Goal: Task Accomplishment & Management: Manage account settings

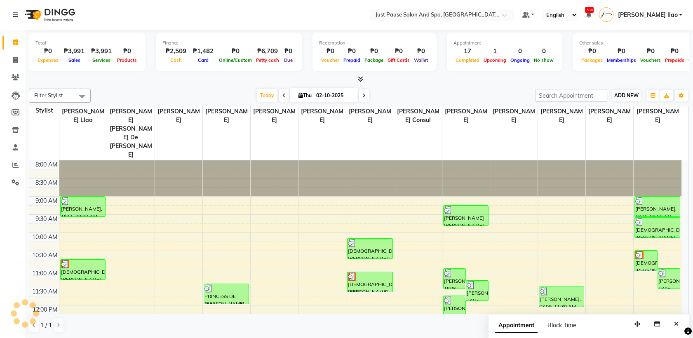
scroll to position [55, 0]
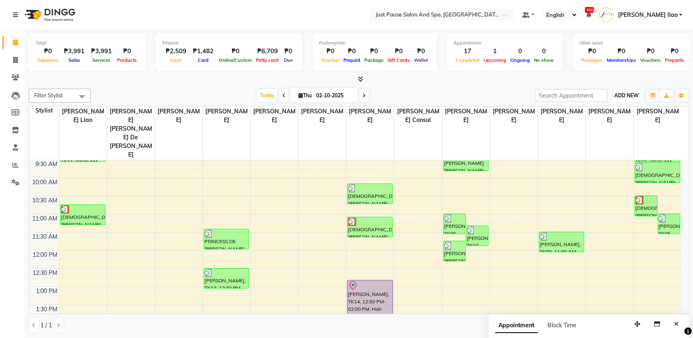
click at [632, 95] on span "ADD NEW" at bounding box center [627, 95] width 24 height 6
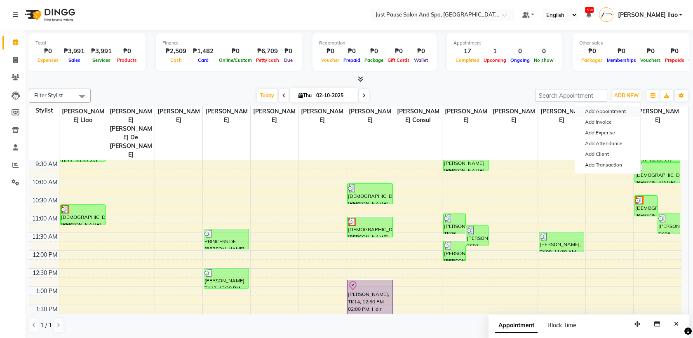
click at [628, 107] on button "Add Appointment" at bounding box center [607, 111] width 65 height 11
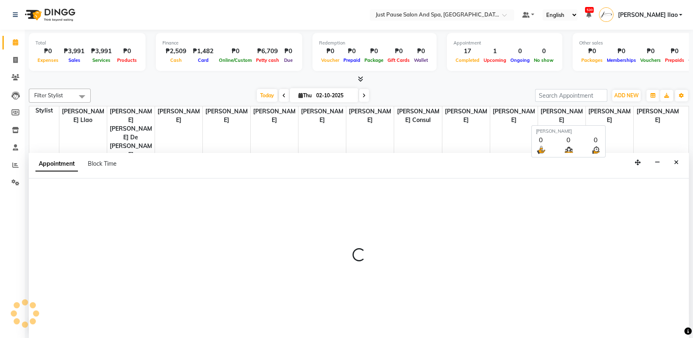
select select "tentative"
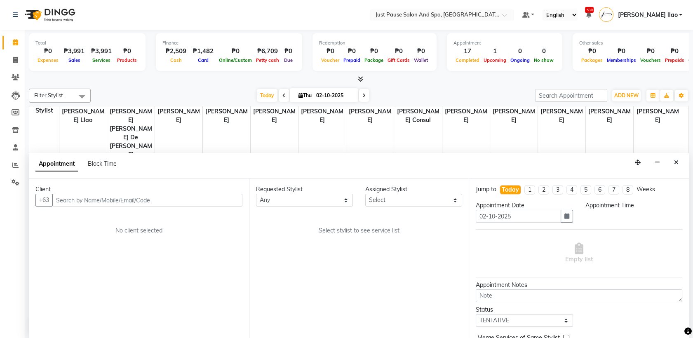
scroll to position [0, 0]
select select "540"
click at [195, 199] on input "text" at bounding box center [147, 200] width 190 height 13
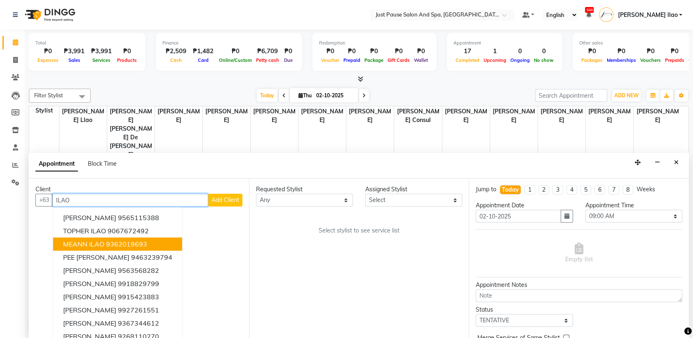
click at [148, 239] on button "MEANN ILAO 9362019693" at bounding box center [117, 244] width 129 height 13
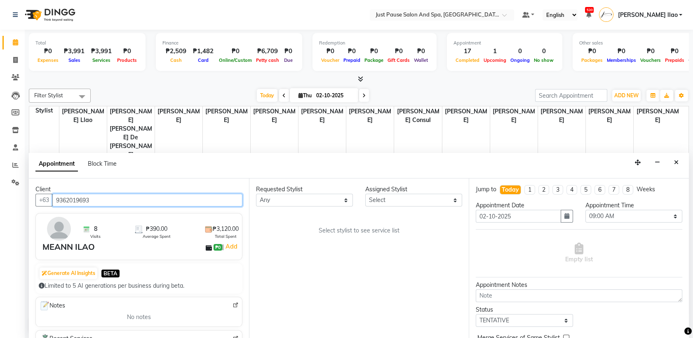
type input "9362019693"
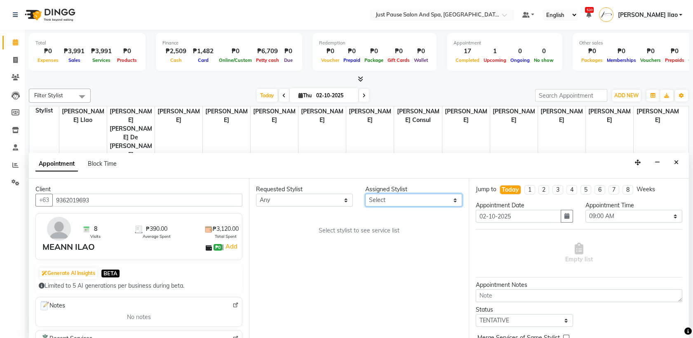
click at [439, 196] on select "Select [PERSON_NAME] [PERSON_NAME] [PERSON_NAME] llao [PERSON_NAME] [PERSON_NAM…" at bounding box center [413, 200] width 97 height 13
select select "53172"
click at [365, 194] on select "Select [PERSON_NAME] [PERSON_NAME] [PERSON_NAME] llao [PERSON_NAME] [PERSON_NAM…" at bounding box center [413, 200] width 97 height 13
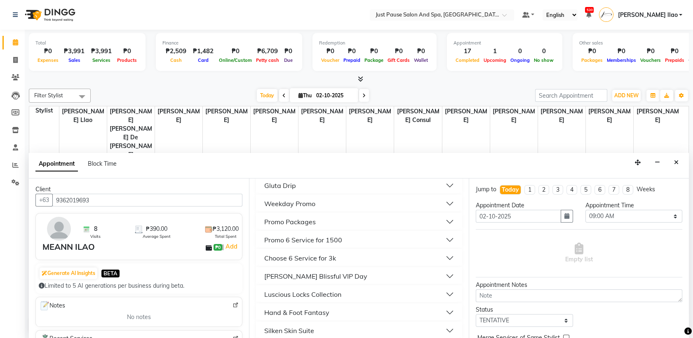
scroll to position [214, 0]
click at [361, 269] on button "Hand & Foot Fantasy" at bounding box center [359, 276] width 200 height 15
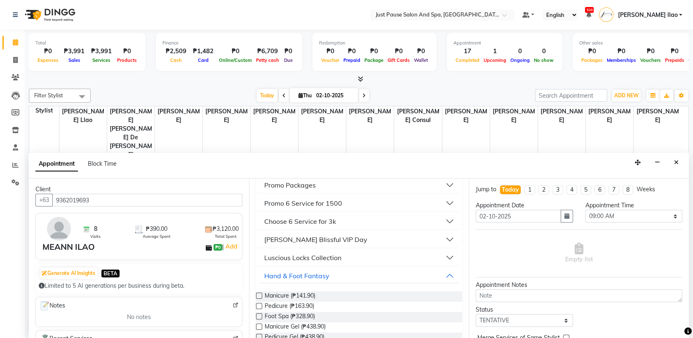
click at [259, 304] on label at bounding box center [259, 306] width 6 height 6
click at [259, 304] on input "checkbox" at bounding box center [258, 306] width 5 height 5
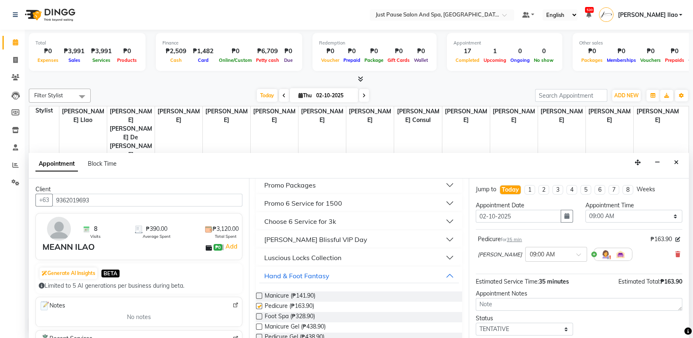
checkbox input "false"
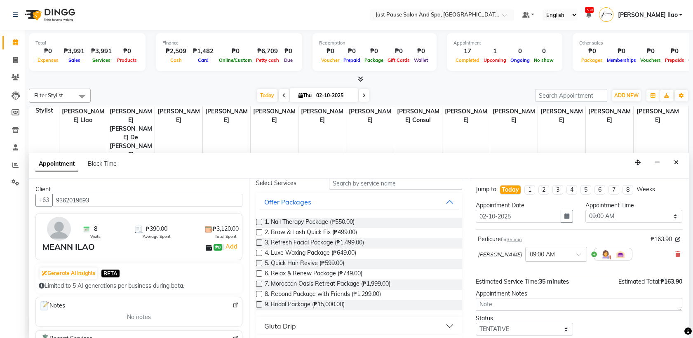
scroll to position [0, 0]
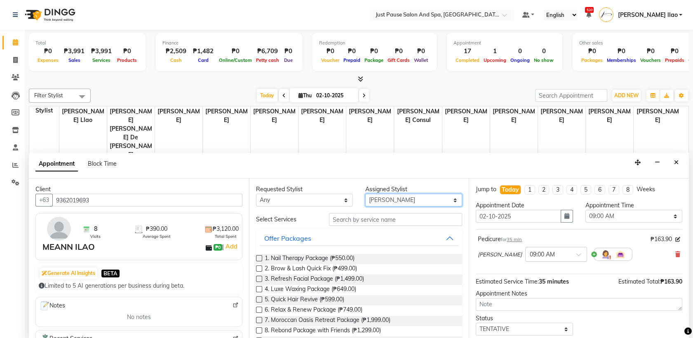
click at [441, 196] on select "Select [PERSON_NAME] [PERSON_NAME] [PERSON_NAME] llao [PERSON_NAME] [PERSON_NAM…" at bounding box center [413, 200] width 97 height 13
select select "30379"
click at [365, 194] on select "Select [PERSON_NAME] [PERSON_NAME] [PERSON_NAME] llao [PERSON_NAME] [PERSON_NAM…" at bounding box center [413, 200] width 97 height 13
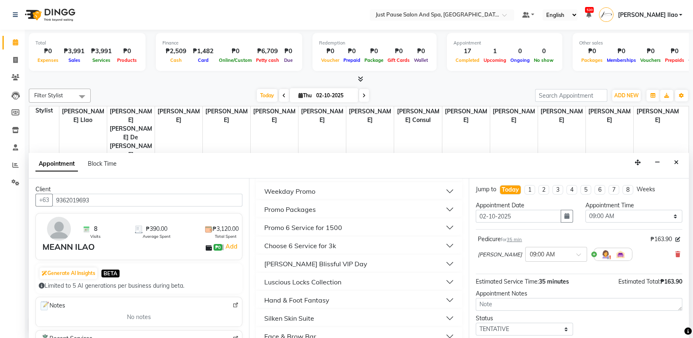
scroll to position [257, 0]
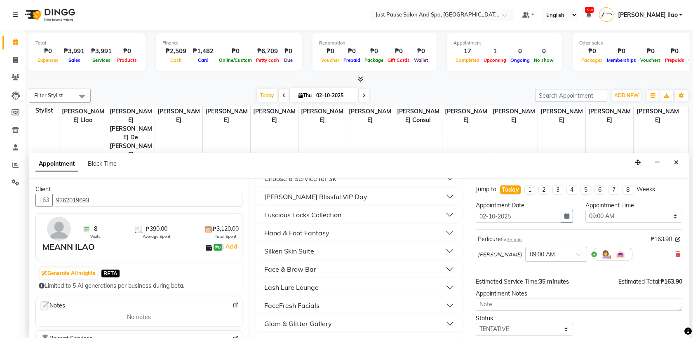
click at [350, 233] on button "Hand & Foot Fantasy" at bounding box center [359, 233] width 200 height 15
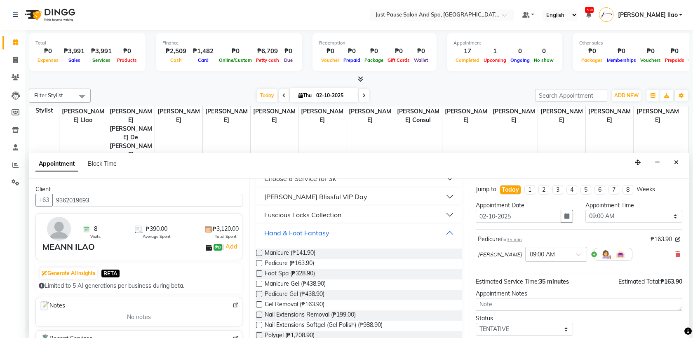
click at [257, 263] on label at bounding box center [259, 263] width 6 height 6
click at [257, 263] on input "checkbox" at bounding box center [258, 264] width 5 height 5
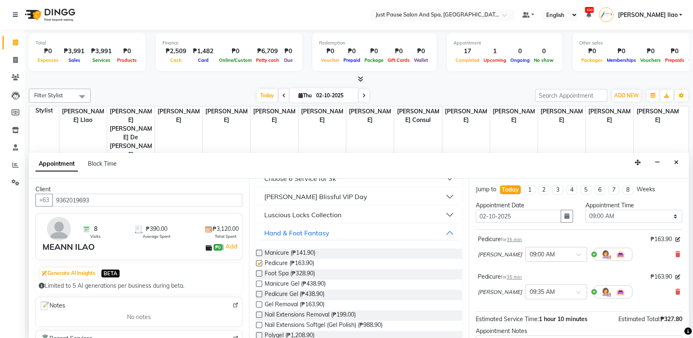
checkbox input "false"
click at [669, 215] on select "Select 09:00 AM 09:05 AM 09:10 AM 09:15 AM 09:20 AM 09:25 AM 09:30 AM 09:35 AM …" at bounding box center [634, 216] width 97 height 13
click at [669, 216] on select "Select 09:00 AM 09:05 AM 09:10 AM 09:15 AM 09:20 AM 09:25 AM 09:30 AM 09:35 AM …" at bounding box center [634, 216] width 97 height 13
select select "940"
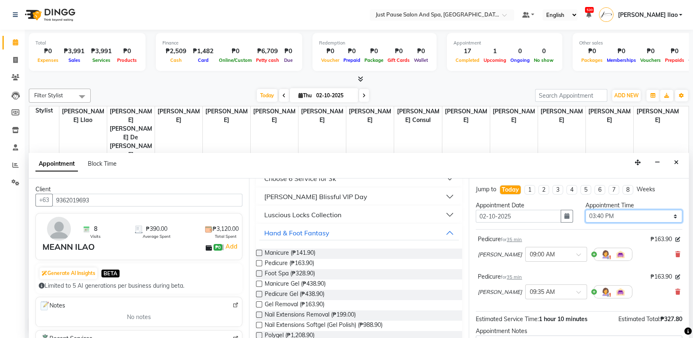
click at [586, 210] on select "Select 09:00 AM 09:05 AM 09:10 AM 09:15 AM 09:20 AM 09:25 AM 09:30 AM 09:35 AM …" at bounding box center [634, 216] width 97 height 13
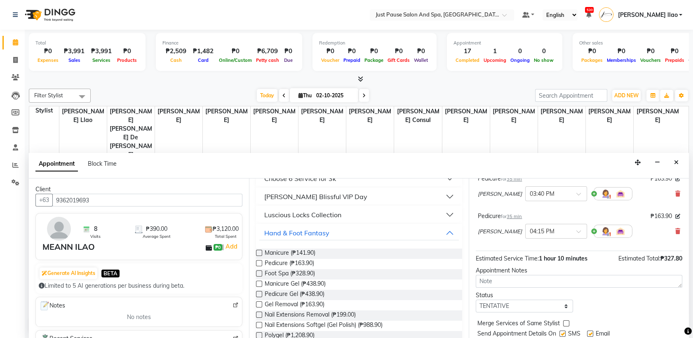
scroll to position [86, 0]
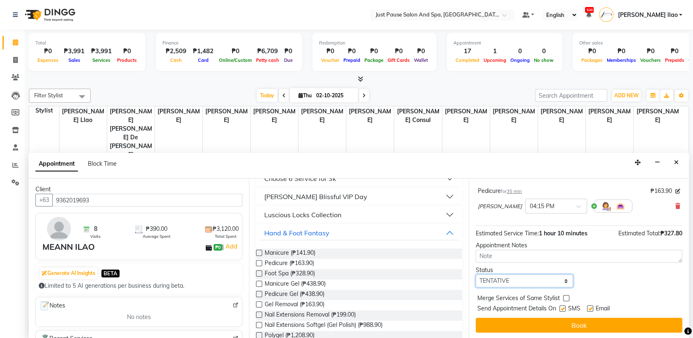
click at [561, 280] on select "Select TENTATIVE CONFIRM CHECK-IN UPCOMING" at bounding box center [524, 281] width 97 height 13
select select "check-in"
click at [476, 275] on select "Select TENTATIVE CONFIRM CHECK-IN UPCOMING" at bounding box center [524, 281] width 97 height 13
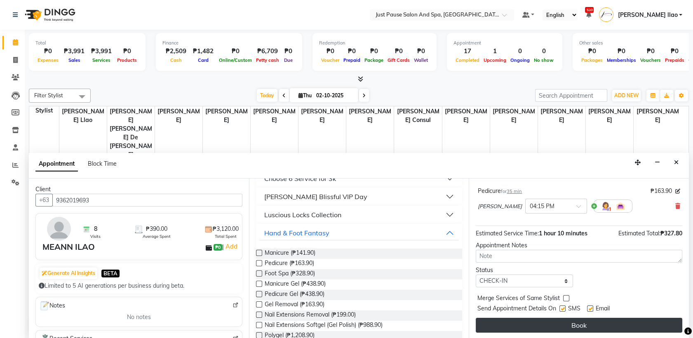
click at [591, 325] on button "Book" at bounding box center [579, 325] width 207 height 15
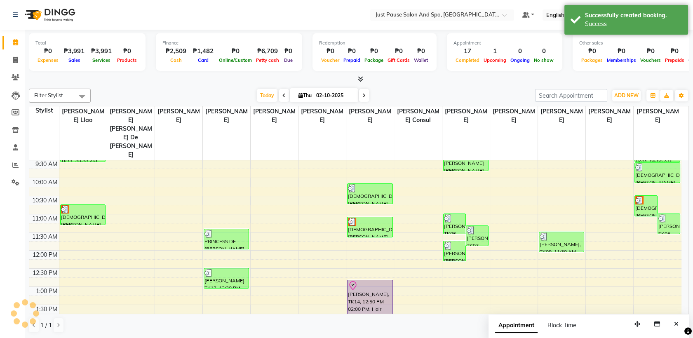
scroll to position [0, 0]
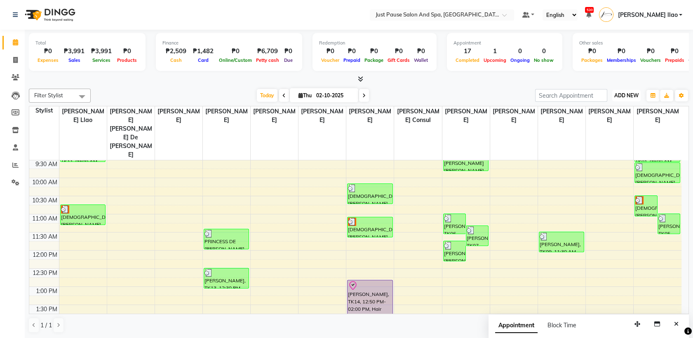
click at [638, 92] on span "ADD NEW" at bounding box center [627, 95] width 24 height 6
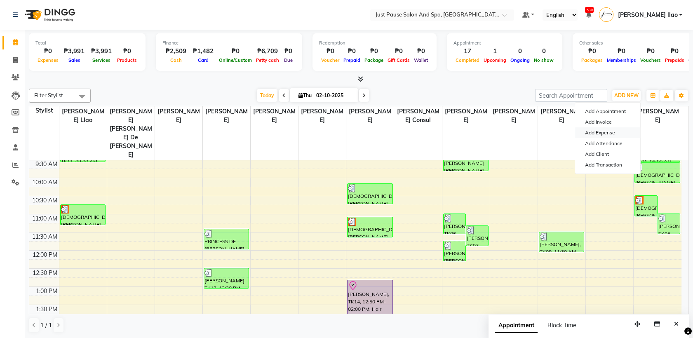
click at [627, 135] on link "Add Expense" at bounding box center [607, 132] width 65 height 11
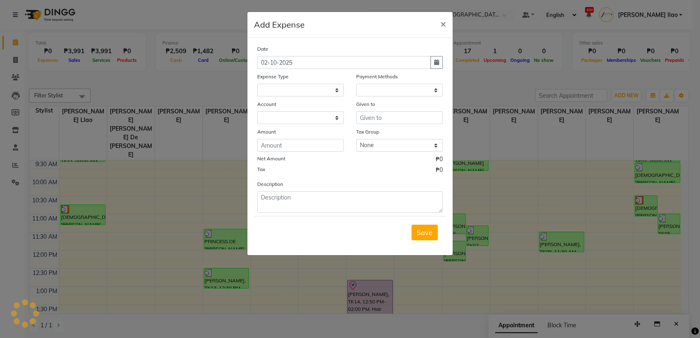
select select
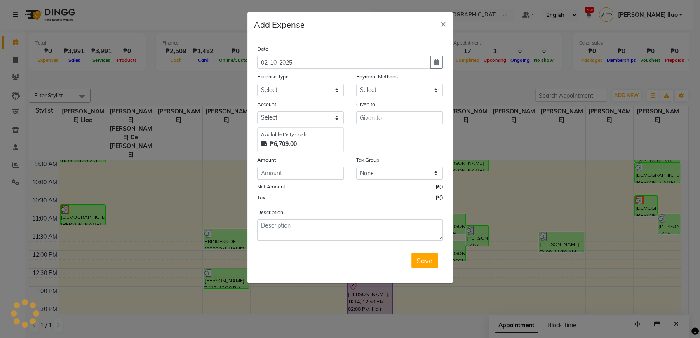
select select "1"
select select "3791"
click at [303, 93] on select "Select Advance Salary Bank charges Car maintenance Cash transfer to bank Cash t…" at bounding box center [300, 90] width 87 height 13
select select "9488"
click at [257, 84] on select "Select Advance Salary Bank charges Car maintenance Cash transfer to bank Cash t…" at bounding box center [300, 90] width 87 height 13
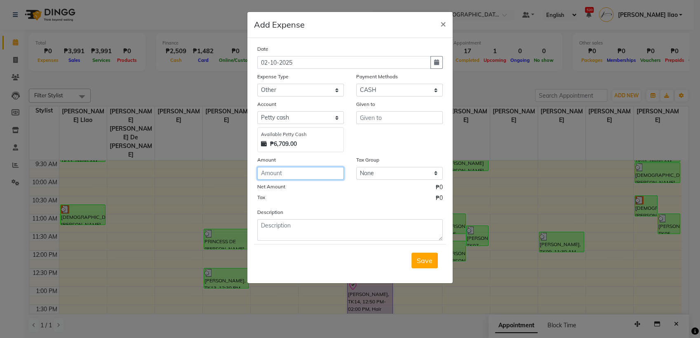
click at [278, 173] on input "number" at bounding box center [300, 173] width 87 height 13
type input "850"
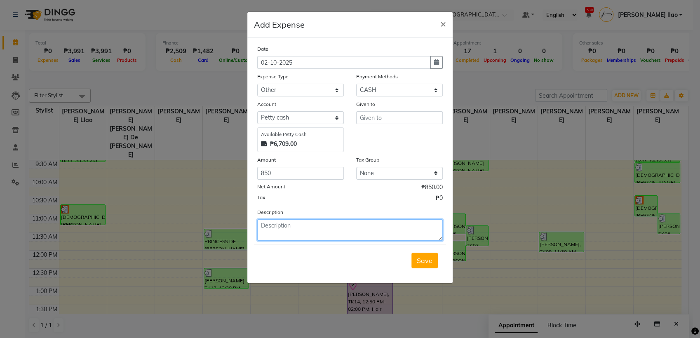
click at [305, 226] on textarea at bounding box center [350, 229] width 186 height 21
type textarea "Iron"
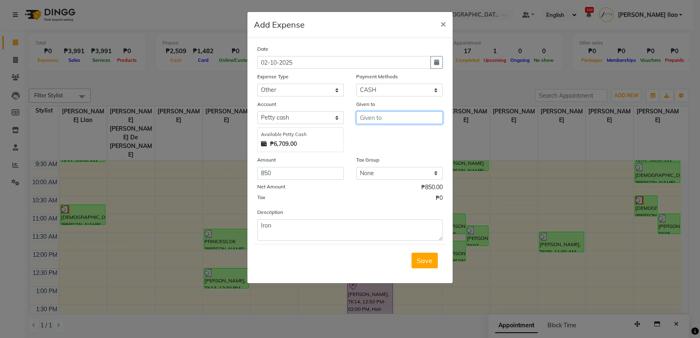
click at [411, 117] on input "text" at bounding box center [399, 117] width 87 height 13
click at [410, 138] on button "[PERSON_NAME] [PERSON_NAME]" at bounding box center [399, 134] width 84 height 13
type input "[PERSON_NAME]"
click at [432, 257] on span "Save" at bounding box center [425, 261] width 16 height 8
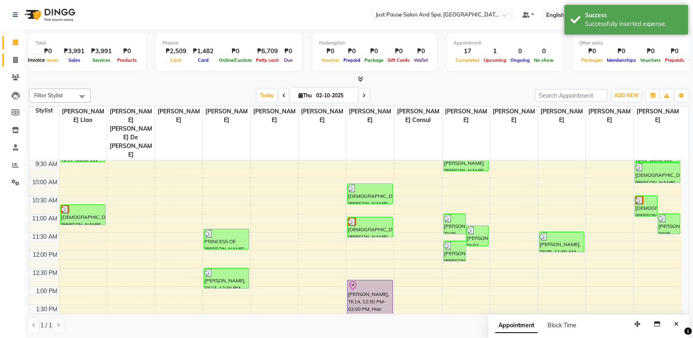
click at [17, 61] on icon at bounding box center [15, 60] width 5 height 6
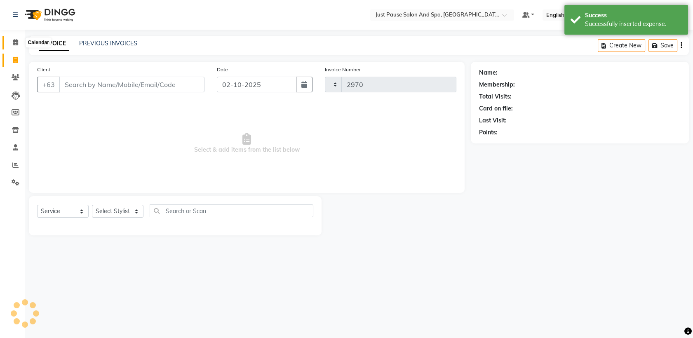
click at [14, 44] on icon at bounding box center [15, 42] width 5 height 6
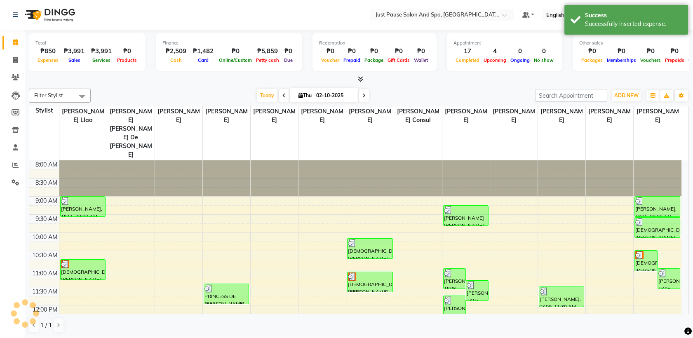
scroll to position [244, 0]
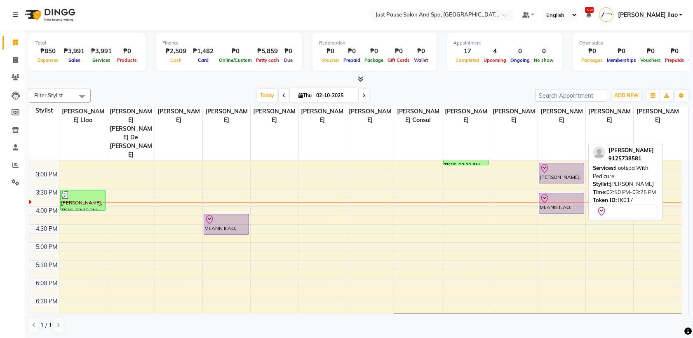
click at [557, 164] on div at bounding box center [562, 169] width 44 height 10
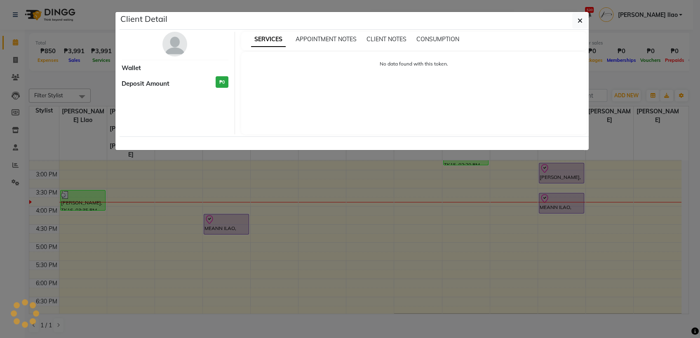
select select "8"
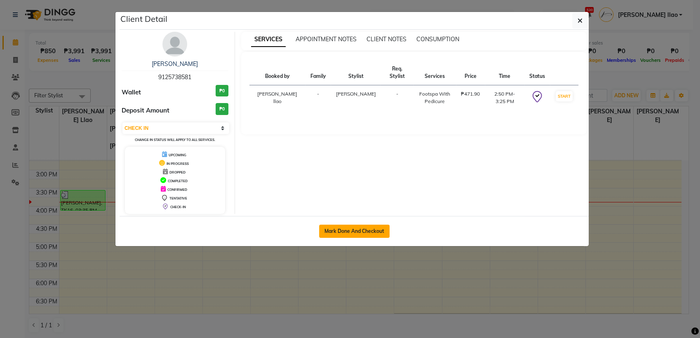
click at [363, 232] on button "Mark Done And Checkout" at bounding box center [354, 231] width 71 height 13
select select "service"
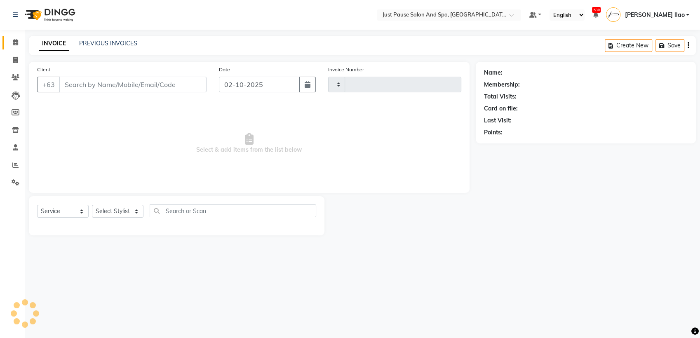
type input "2970"
select select "4927"
select select "G"
select select "30379"
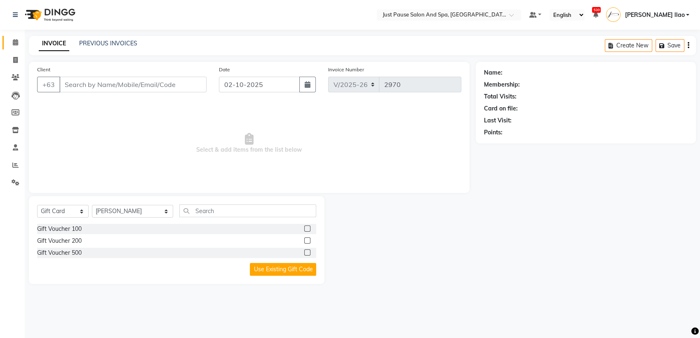
type input "9125738581"
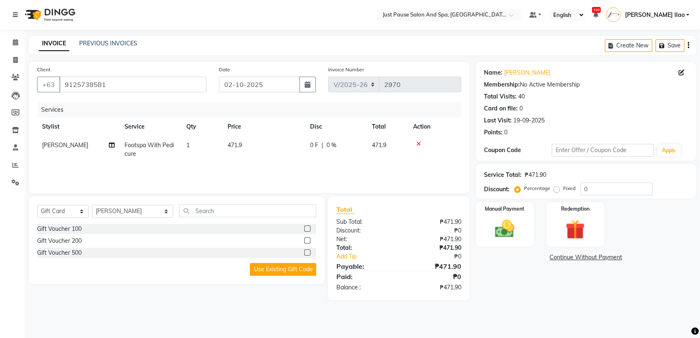
click at [248, 144] on td "471.9" at bounding box center [264, 149] width 83 height 27
select select "53172"
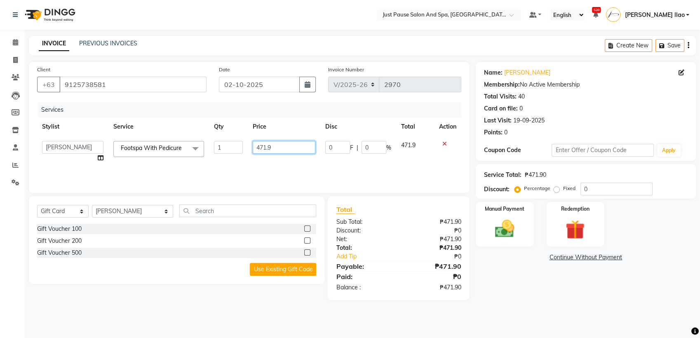
click at [283, 149] on input "471.9" at bounding box center [284, 147] width 63 height 13
type input "472"
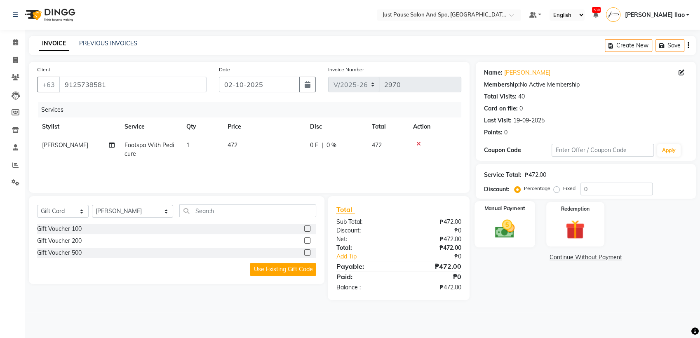
click at [502, 233] on img at bounding box center [505, 228] width 33 height 23
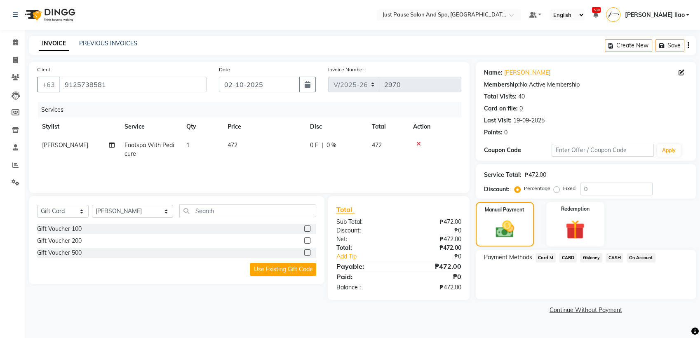
click at [613, 259] on span "CASH" at bounding box center [615, 257] width 18 height 9
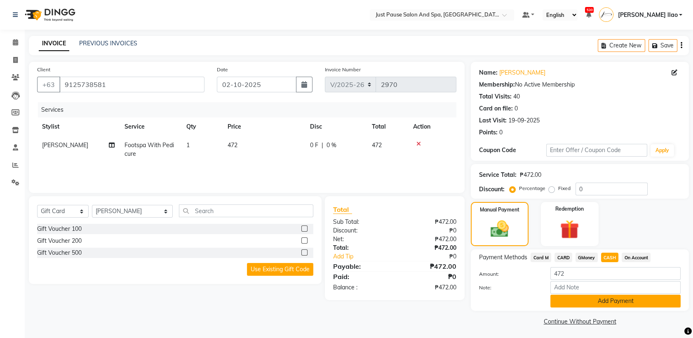
click at [612, 302] on button "Add Payment" at bounding box center [616, 301] width 130 height 13
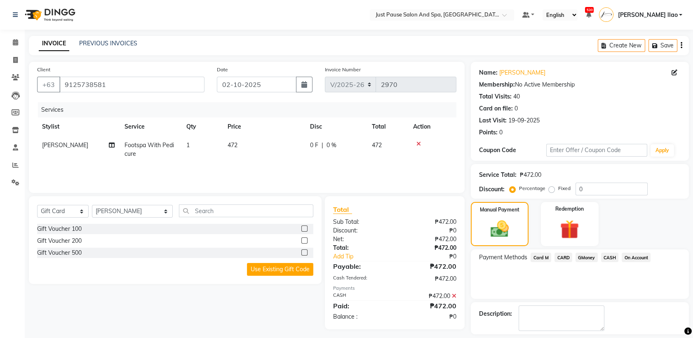
scroll to position [36, 0]
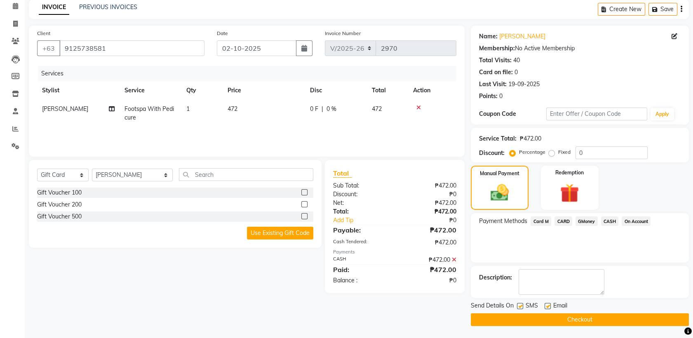
click at [625, 320] on button "Checkout" at bounding box center [580, 320] width 218 height 13
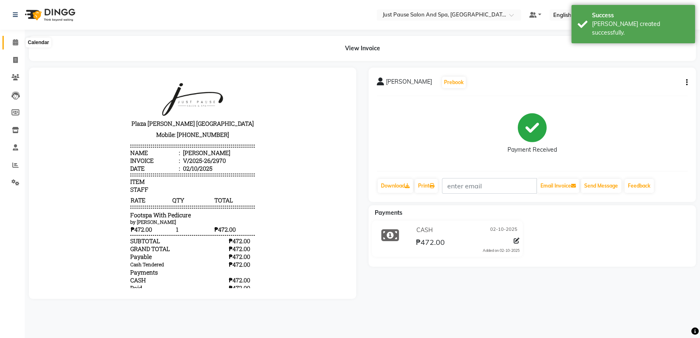
click at [14, 42] on icon at bounding box center [15, 42] width 5 height 6
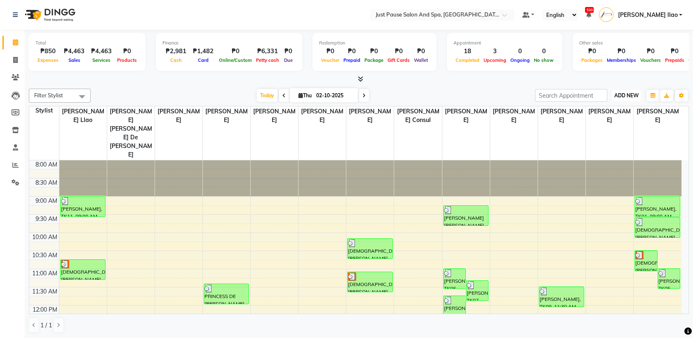
click at [627, 93] on span "ADD NEW" at bounding box center [627, 95] width 24 height 6
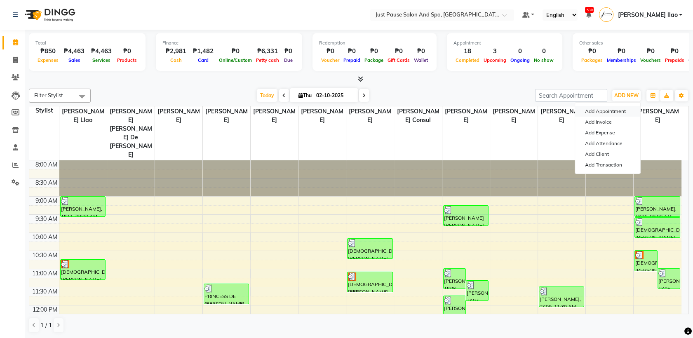
click at [619, 111] on button "Add Appointment" at bounding box center [607, 111] width 65 height 11
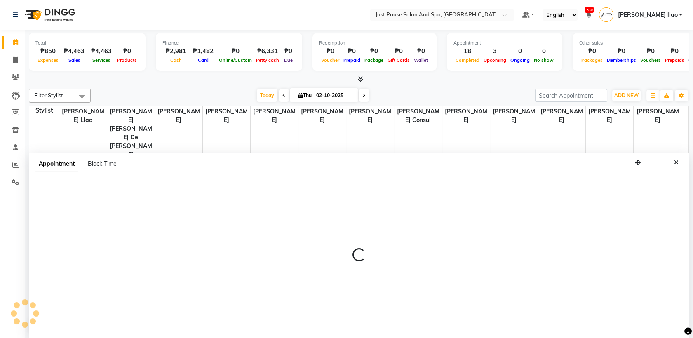
select select "540"
select select "tentative"
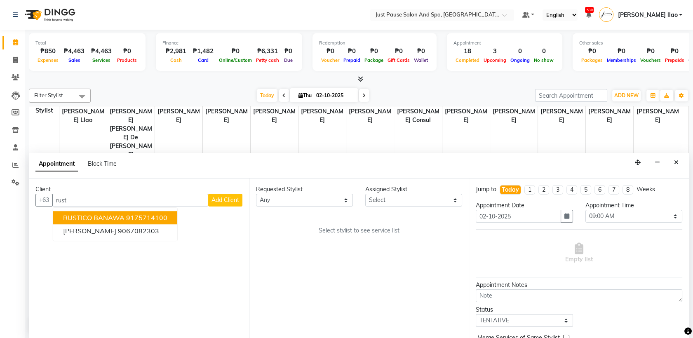
click at [168, 217] on button "RUSTICO BANAWA 9175714100" at bounding box center [115, 218] width 124 height 13
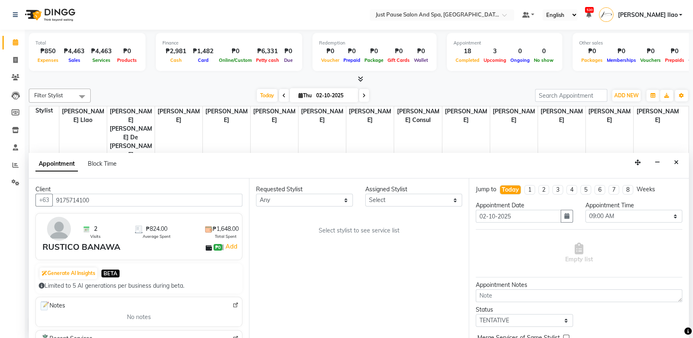
type input "9175714100"
click at [397, 203] on select "Select [PERSON_NAME] [PERSON_NAME] [PERSON_NAME] llao [PERSON_NAME] [PERSON_NAM…" at bounding box center [413, 200] width 97 height 13
select select "53172"
click at [365, 194] on select "Select [PERSON_NAME] [PERSON_NAME] [PERSON_NAME] llao [PERSON_NAME] [PERSON_NAM…" at bounding box center [413, 200] width 97 height 13
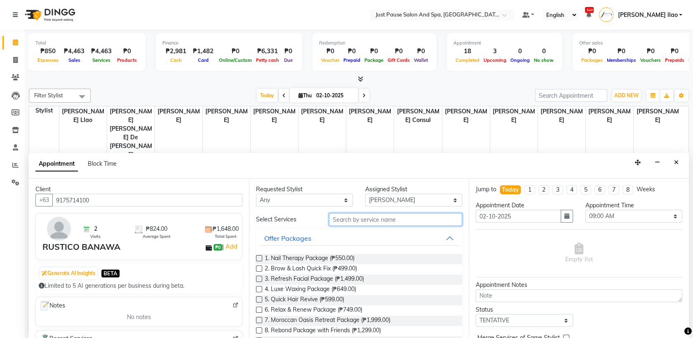
click at [393, 218] on input "text" at bounding box center [396, 219] width 134 height 13
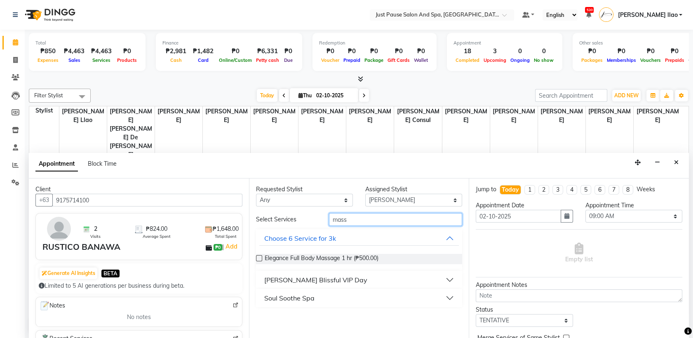
type input "mass"
click at [299, 300] on div "Soul Soothe Spa" at bounding box center [289, 298] width 50 height 10
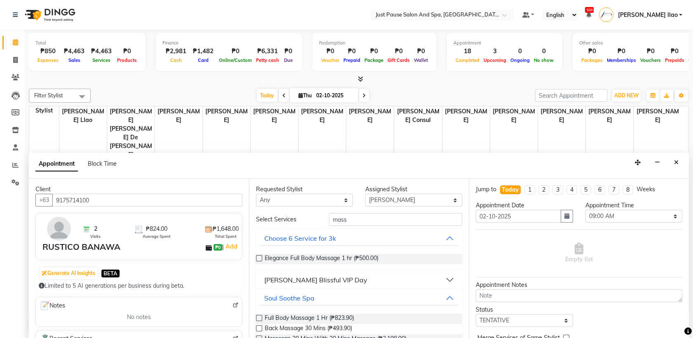
click at [258, 318] on label at bounding box center [259, 318] width 6 height 6
click at [258, 318] on input "checkbox" at bounding box center [258, 318] width 5 height 5
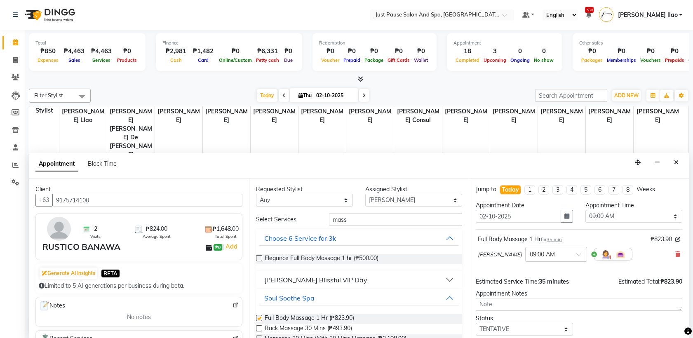
checkbox input "false"
click at [627, 217] on select "Select 09:00 AM 09:05 AM 09:10 AM 09:15 AM 09:20 AM 09:25 AM 09:30 AM 09:35 AM …" at bounding box center [634, 216] width 97 height 13
select select "960"
click at [586, 210] on select "Select 09:00 AM 09:05 AM 09:10 AM 09:15 AM 09:20 AM 09:25 AM 09:30 AM 09:35 AM …" at bounding box center [634, 216] width 97 height 13
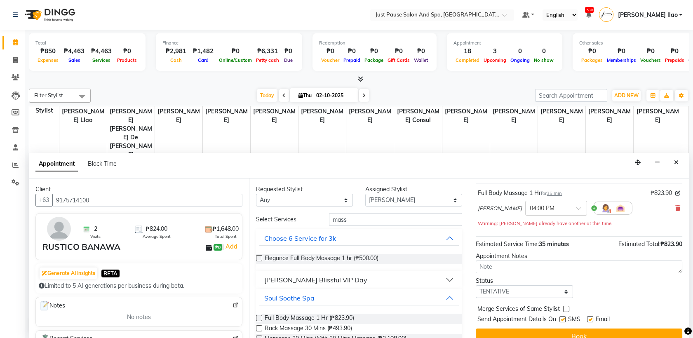
scroll to position [57, 0]
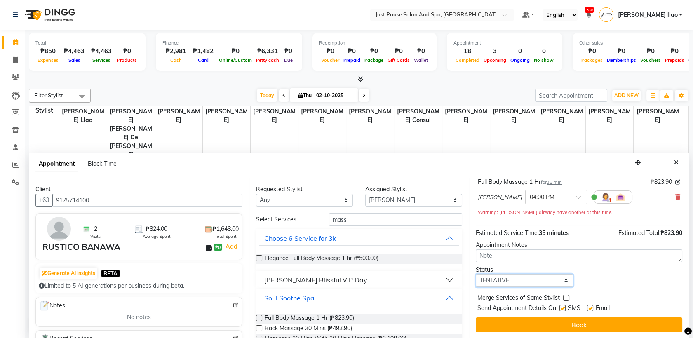
click at [536, 281] on select "Select TENTATIVE CONFIRM CHECK-IN UPCOMING" at bounding box center [524, 280] width 97 height 13
select select "check-in"
click at [476, 274] on select "Select TENTATIVE CONFIRM CHECK-IN UPCOMING" at bounding box center [524, 280] width 97 height 13
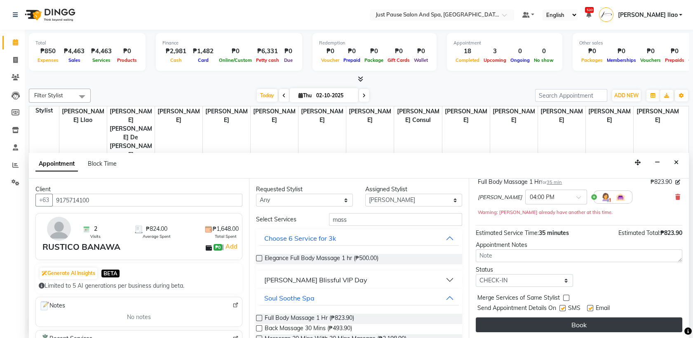
click at [582, 323] on button "Book" at bounding box center [579, 325] width 207 height 15
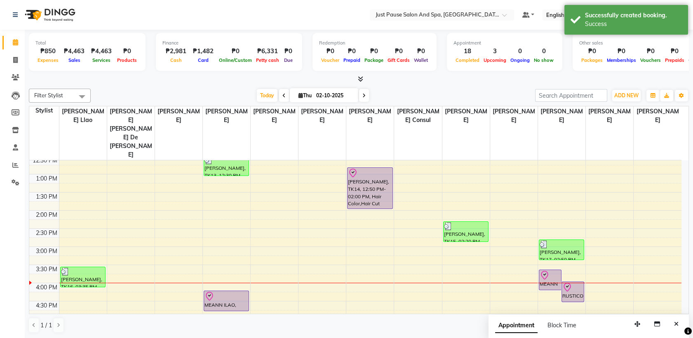
scroll to position [169, 0]
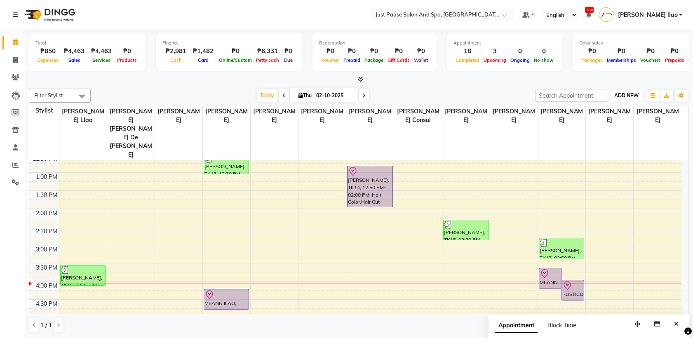
click at [630, 94] on span "ADD NEW" at bounding box center [627, 95] width 24 height 6
click at [615, 111] on button "Add Appointment" at bounding box center [607, 111] width 65 height 11
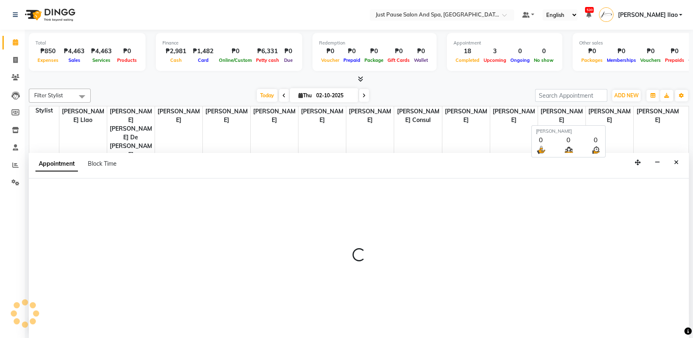
scroll to position [0, 0]
select select "tentative"
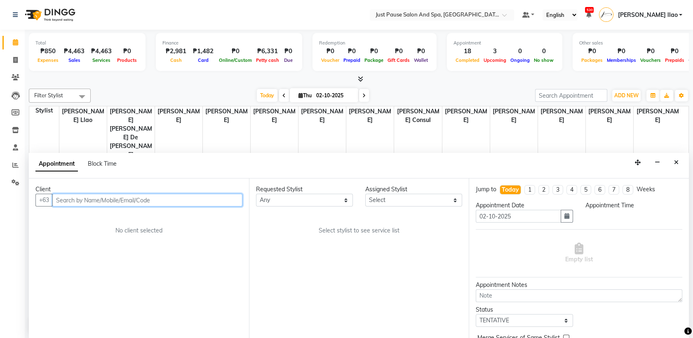
select select "540"
click at [208, 200] on input "text" at bounding box center [147, 200] width 190 height 13
type input "c"
type input "j"
type input "c"
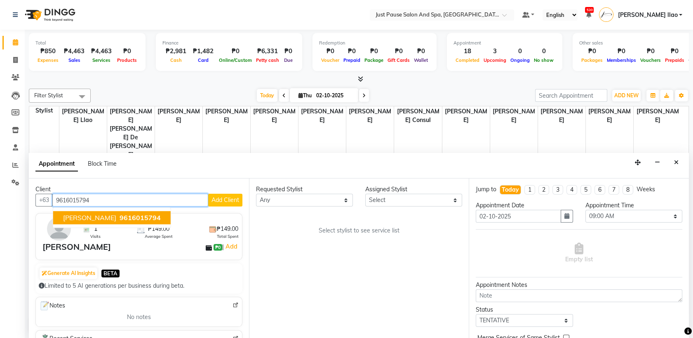
click at [142, 215] on span "9616015794" at bounding box center [140, 218] width 41 height 8
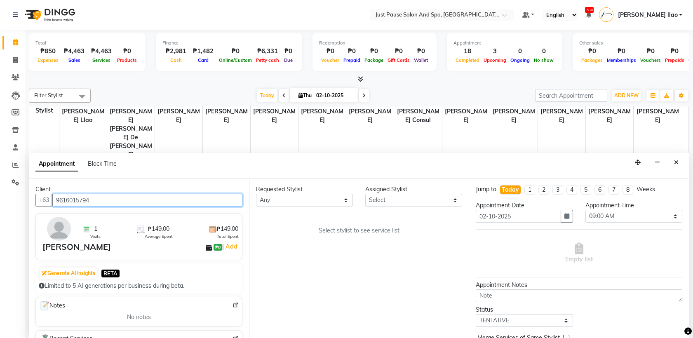
type input "9616015794"
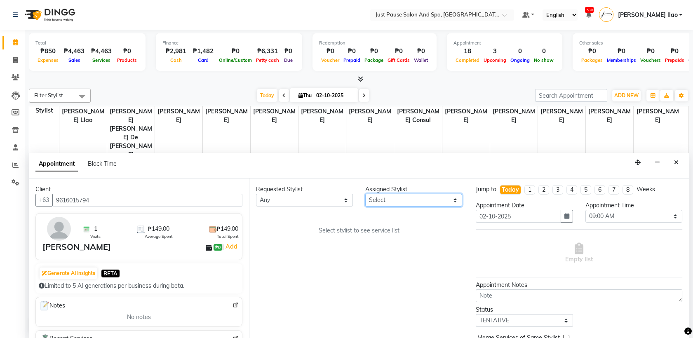
click at [408, 201] on select "Select [PERSON_NAME] [PERSON_NAME] [PERSON_NAME] llao [PERSON_NAME] [PERSON_NAM…" at bounding box center [413, 200] width 97 height 13
select select "38068"
click at [365, 194] on select "Select [PERSON_NAME] [PERSON_NAME] [PERSON_NAME] llao [PERSON_NAME] [PERSON_NAM…" at bounding box center [413, 200] width 97 height 13
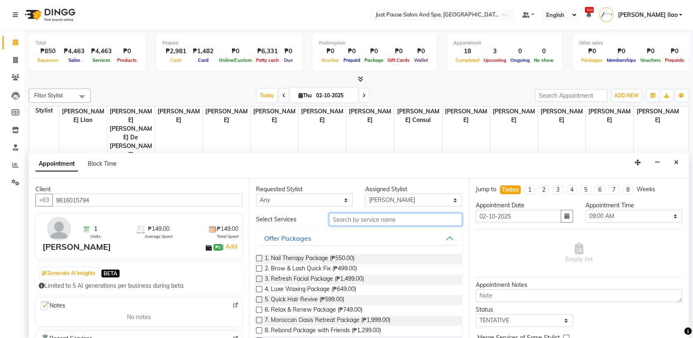
click at [399, 222] on input "text" at bounding box center [396, 219] width 134 height 13
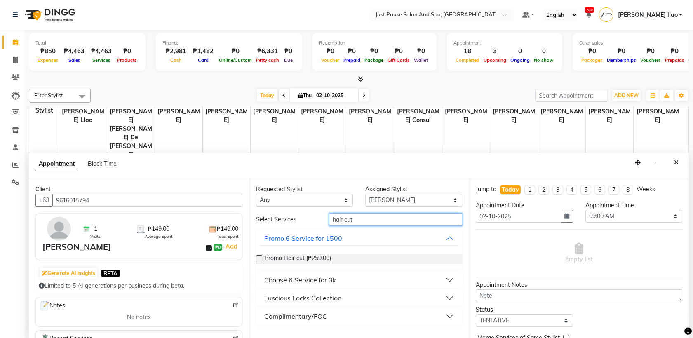
type input "hair cut"
click at [320, 298] on div "Luscious Locks Collection" at bounding box center [302, 298] width 77 height 10
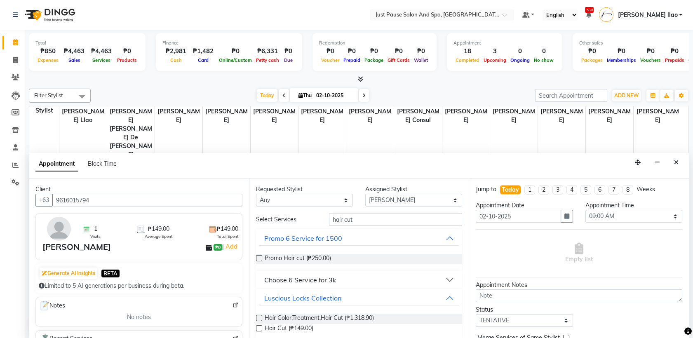
click at [260, 328] on label at bounding box center [259, 328] width 6 height 6
click at [260, 328] on input "checkbox" at bounding box center [258, 329] width 5 height 5
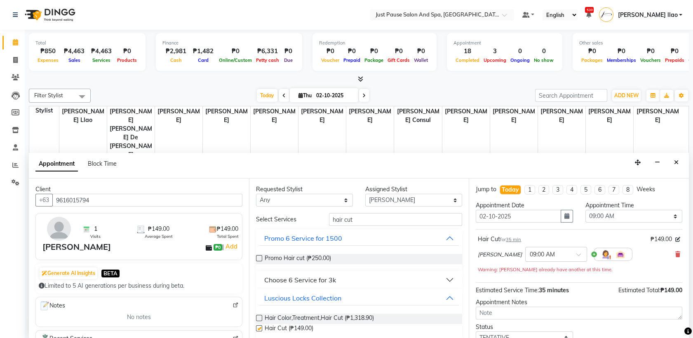
checkbox input "false"
click at [627, 216] on select "Select 09:00 AM 09:05 AM 09:10 AM 09:15 AM 09:20 AM 09:25 AM 09:30 AM 09:35 AM …" at bounding box center [634, 216] width 97 height 13
select select "965"
click at [586, 210] on select "Select 09:00 AM 09:05 AM 09:10 AM 09:15 AM 09:20 AM 09:25 AM 09:30 AM 09:35 AM …" at bounding box center [634, 216] width 97 height 13
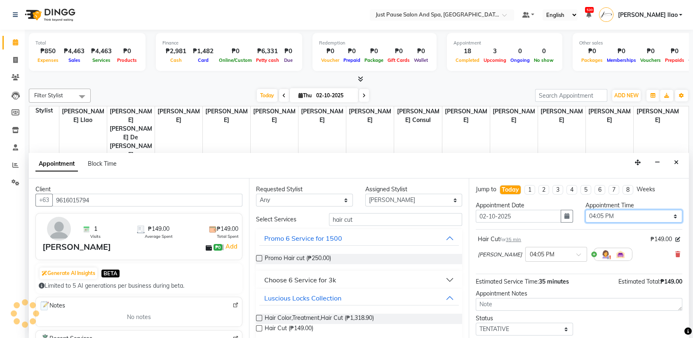
scroll to position [49, 0]
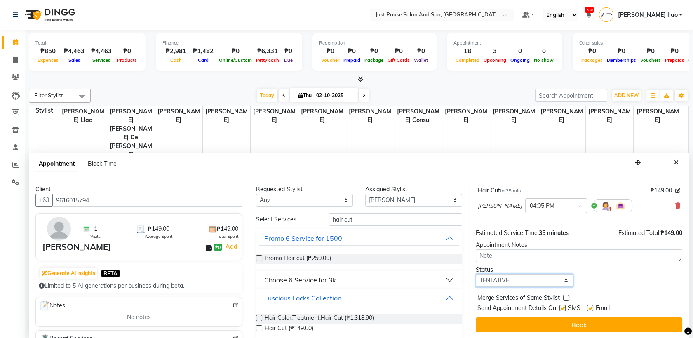
click at [554, 283] on select "Select TENTATIVE CONFIRM CHECK-IN UPCOMING" at bounding box center [524, 280] width 97 height 13
select select "check-in"
click at [476, 274] on select "Select TENTATIVE CONFIRM CHECK-IN UPCOMING" at bounding box center [524, 280] width 97 height 13
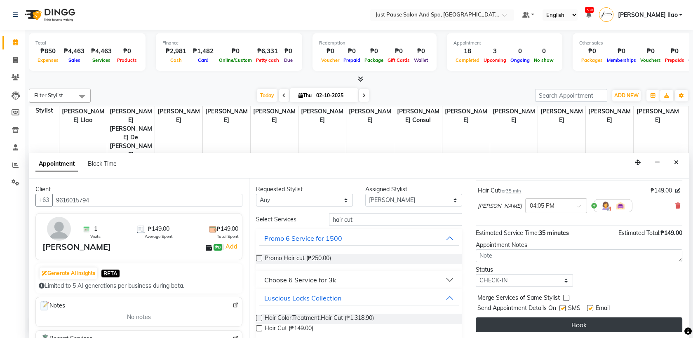
click at [567, 323] on button "Book" at bounding box center [579, 325] width 207 height 15
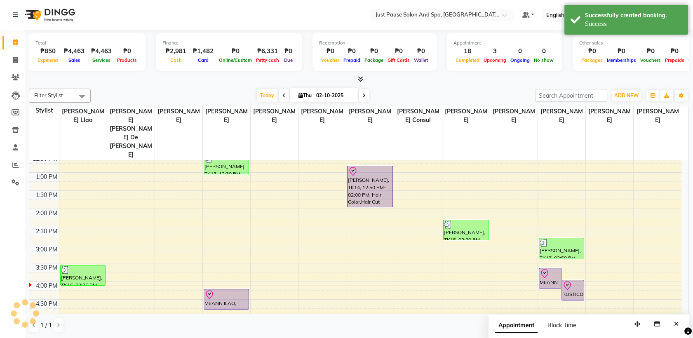
scroll to position [0, 0]
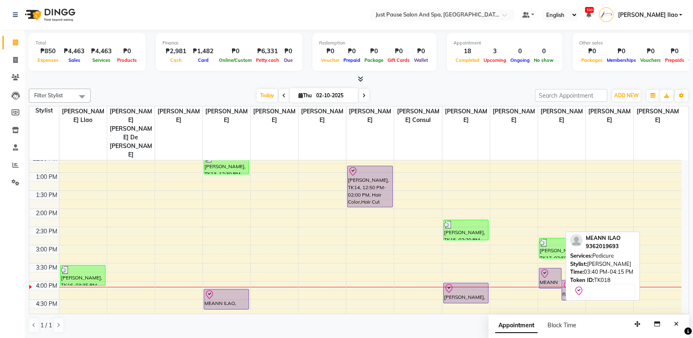
click at [547, 269] on div "MEANN ILAO, TK18, 03:40 PM-04:15 PM, Pedicure" at bounding box center [551, 279] width 22 height 20
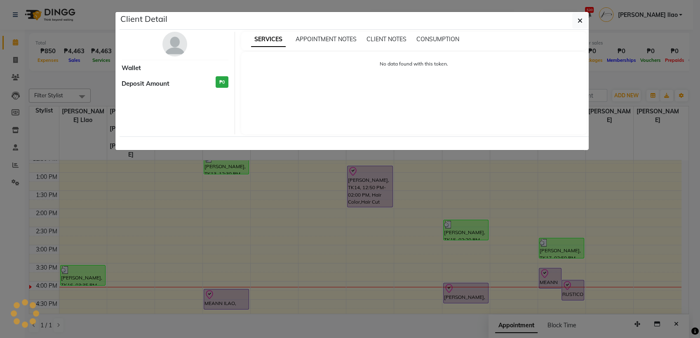
select select "8"
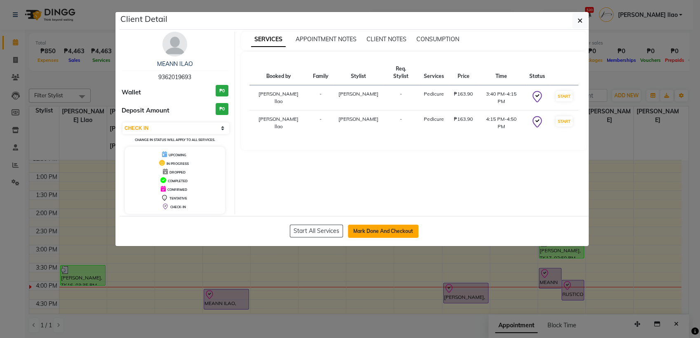
click at [396, 232] on button "Mark Done And Checkout" at bounding box center [383, 231] width 71 height 13
select select "service"
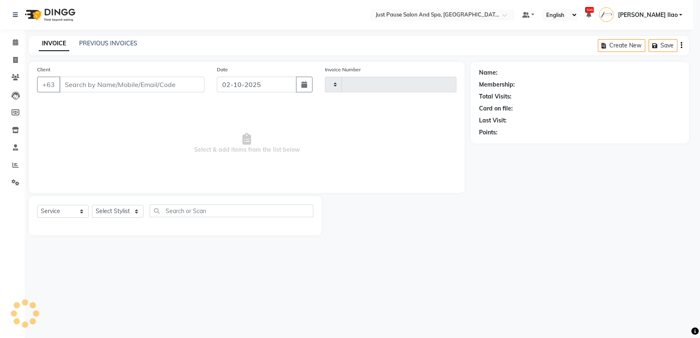
type input "2971"
select select "4927"
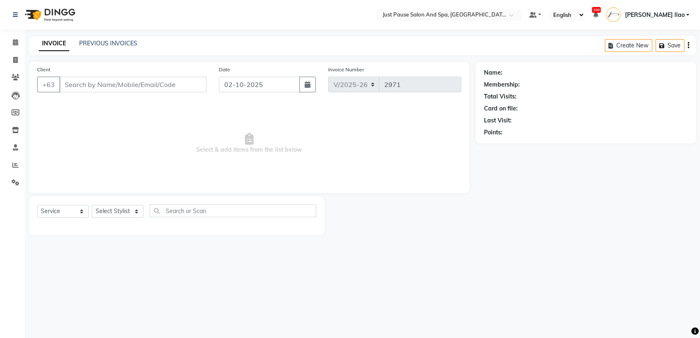
select select "G"
select select "30379"
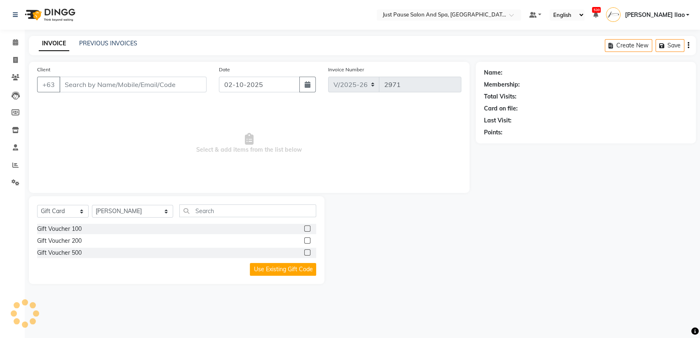
type input "9362019693"
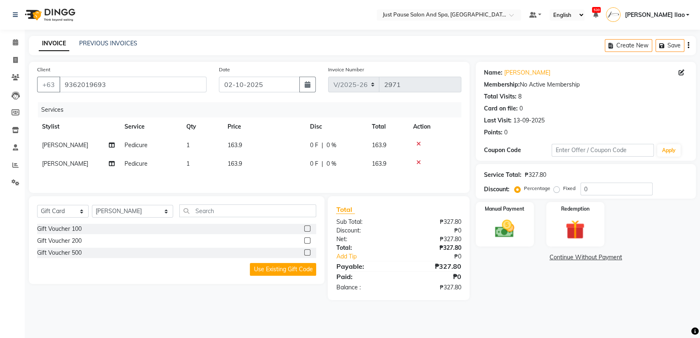
click at [245, 145] on td "163.9" at bounding box center [264, 145] width 83 height 19
select select "30379"
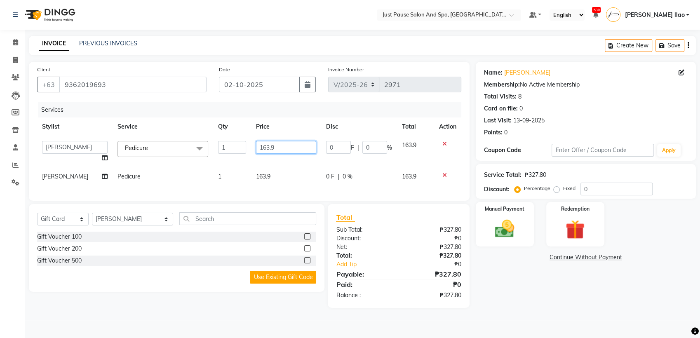
click at [283, 144] on input "163.9" at bounding box center [286, 147] width 60 height 13
type input "164"
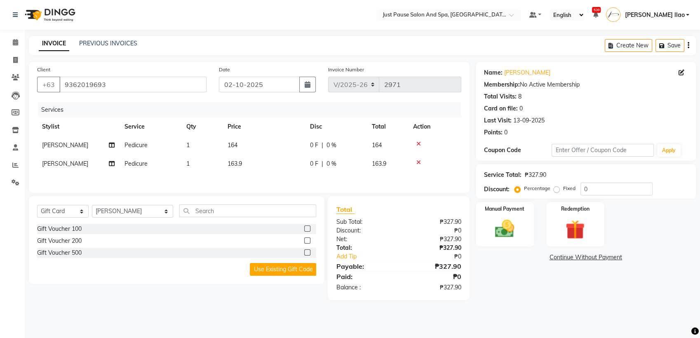
click at [271, 179] on div "Services Stylist Service Qty Price Disc Total Action [PERSON_NAME] Pedicure 1 1…" at bounding box center [249, 143] width 424 height 83
click at [264, 163] on td "163.9" at bounding box center [264, 164] width 83 height 19
select select "53172"
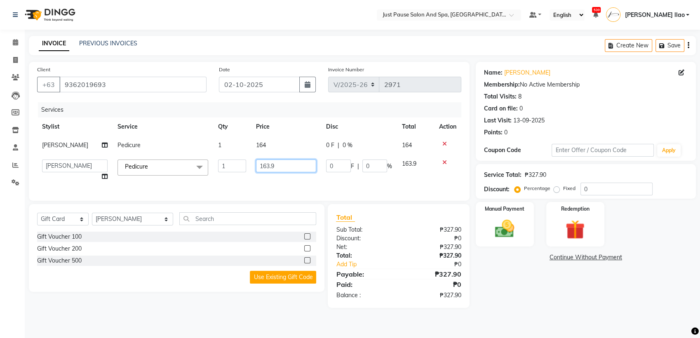
click at [287, 169] on input "163.9" at bounding box center [286, 166] width 60 height 13
type input "164"
click at [505, 227] on img at bounding box center [505, 228] width 33 height 23
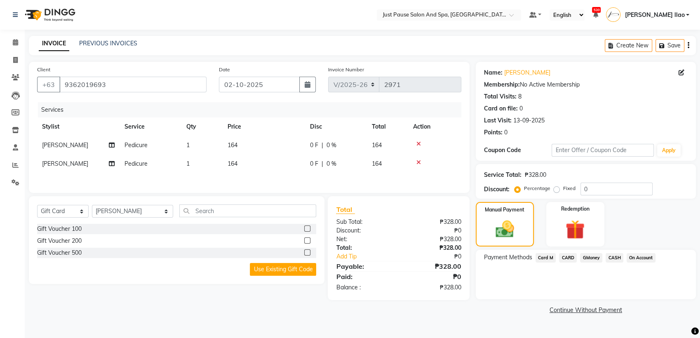
click at [613, 255] on span "CASH" at bounding box center [615, 257] width 18 height 9
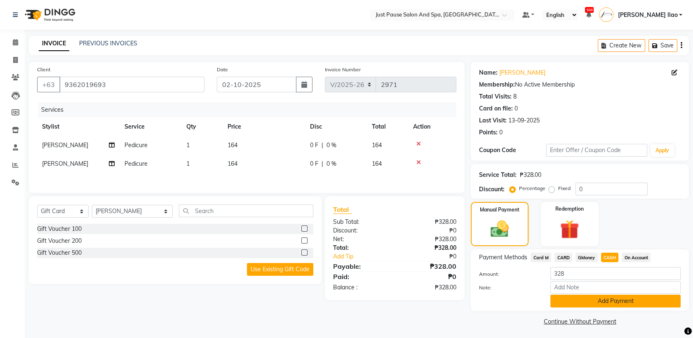
click at [635, 302] on button "Add Payment" at bounding box center [616, 301] width 130 height 13
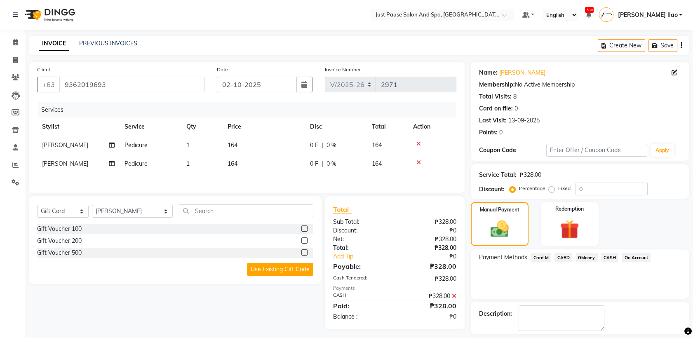
scroll to position [25, 0]
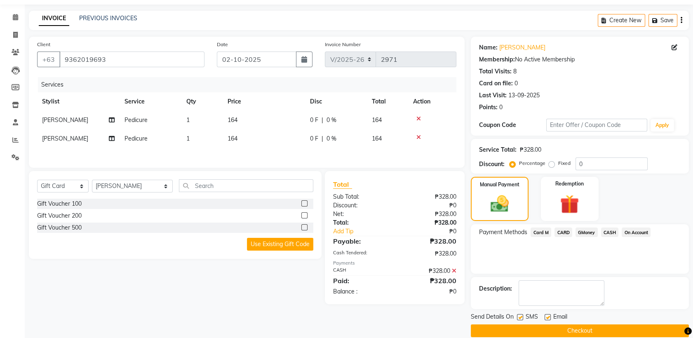
click at [656, 335] on button "Checkout" at bounding box center [580, 331] width 218 height 13
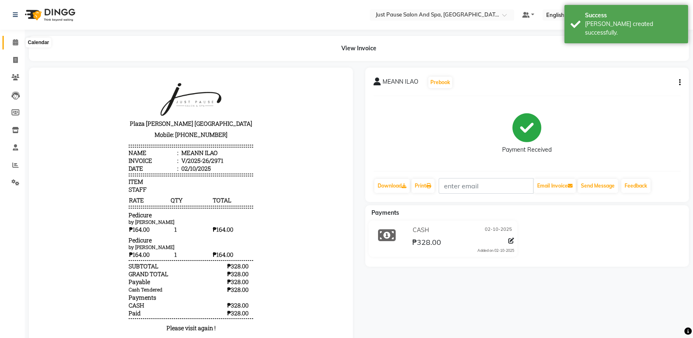
click at [15, 46] on span at bounding box center [15, 42] width 14 height 9
